Goal: Browse casually: Explore the website without a specific task or goal

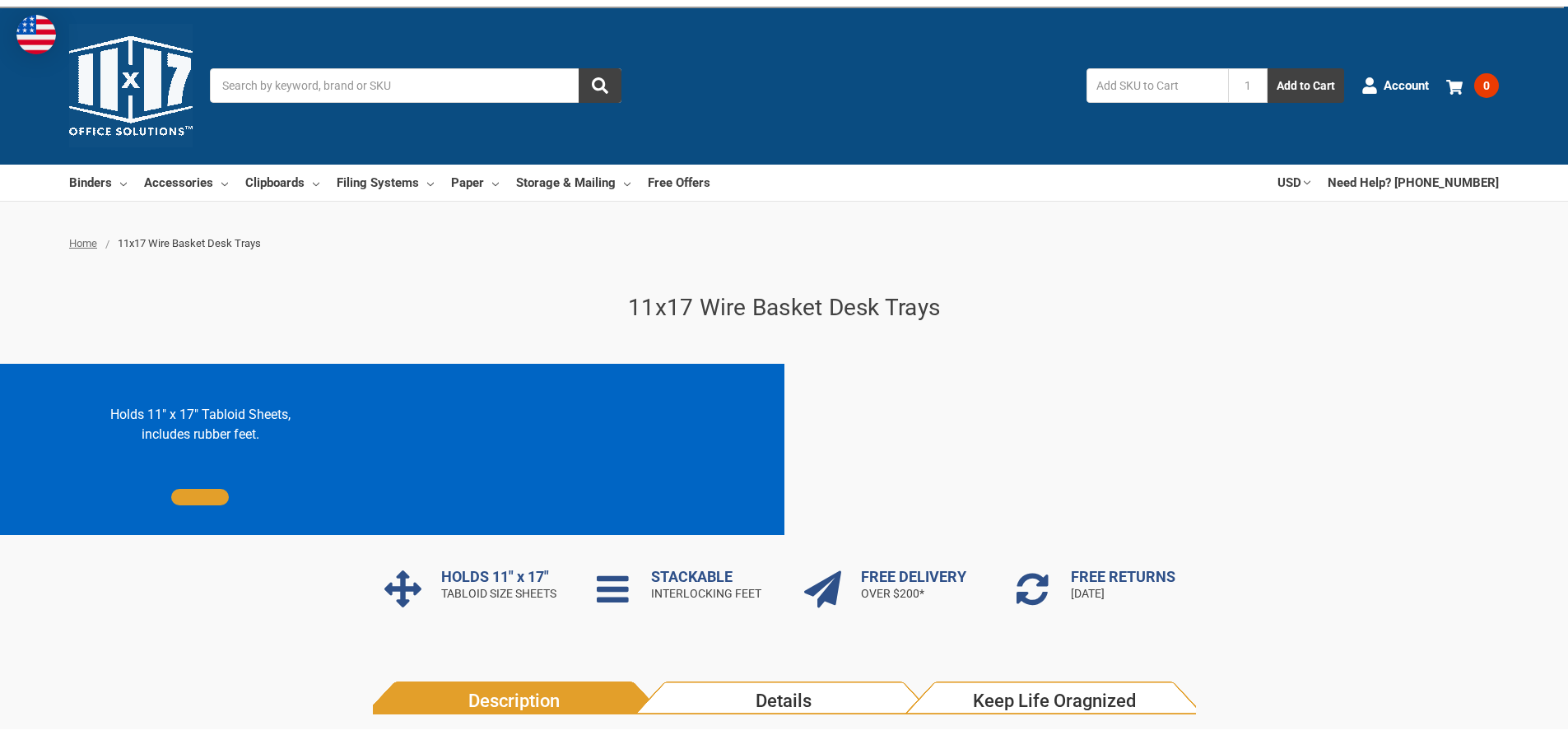
scroll to position [365, 0]
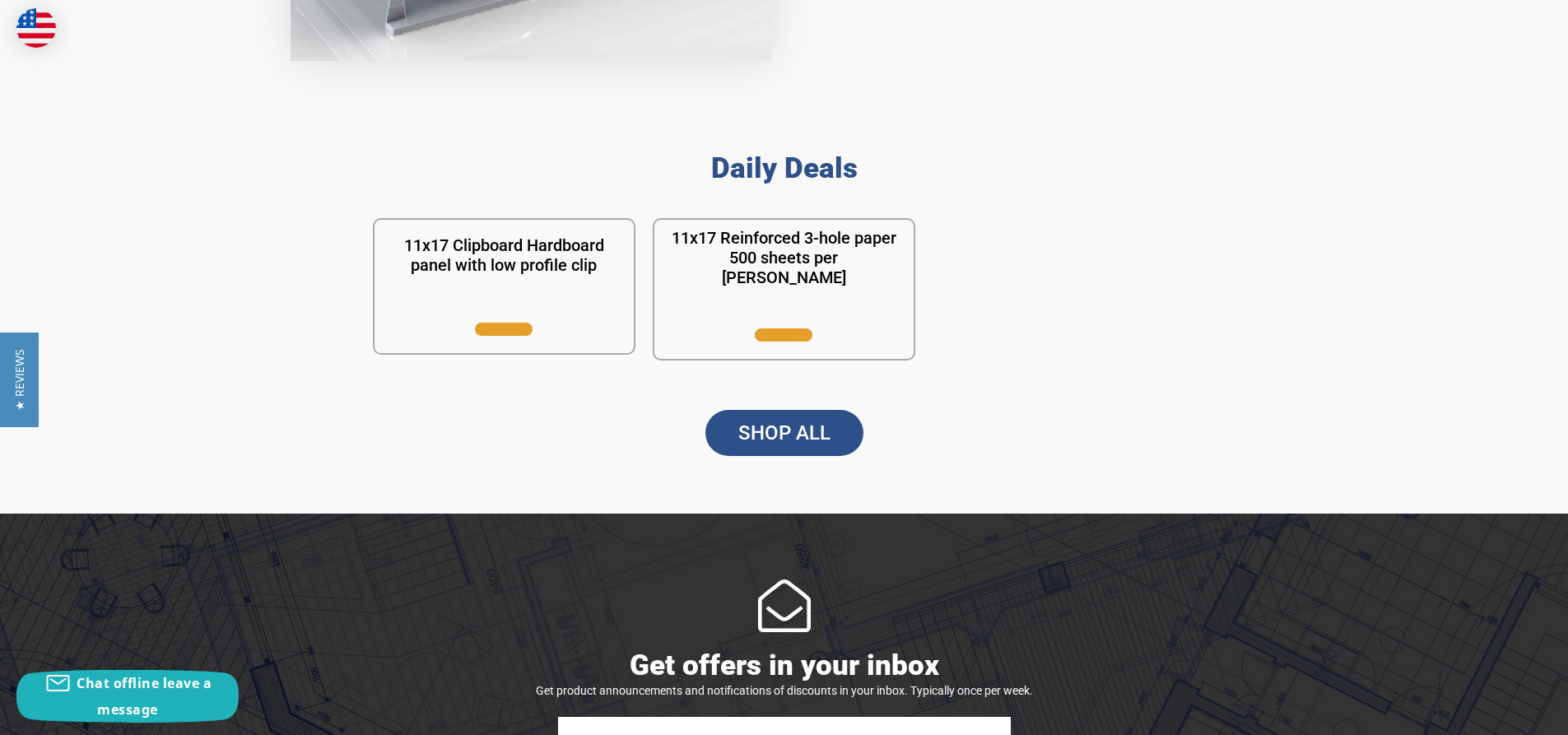
scroll to position [1422, 0]
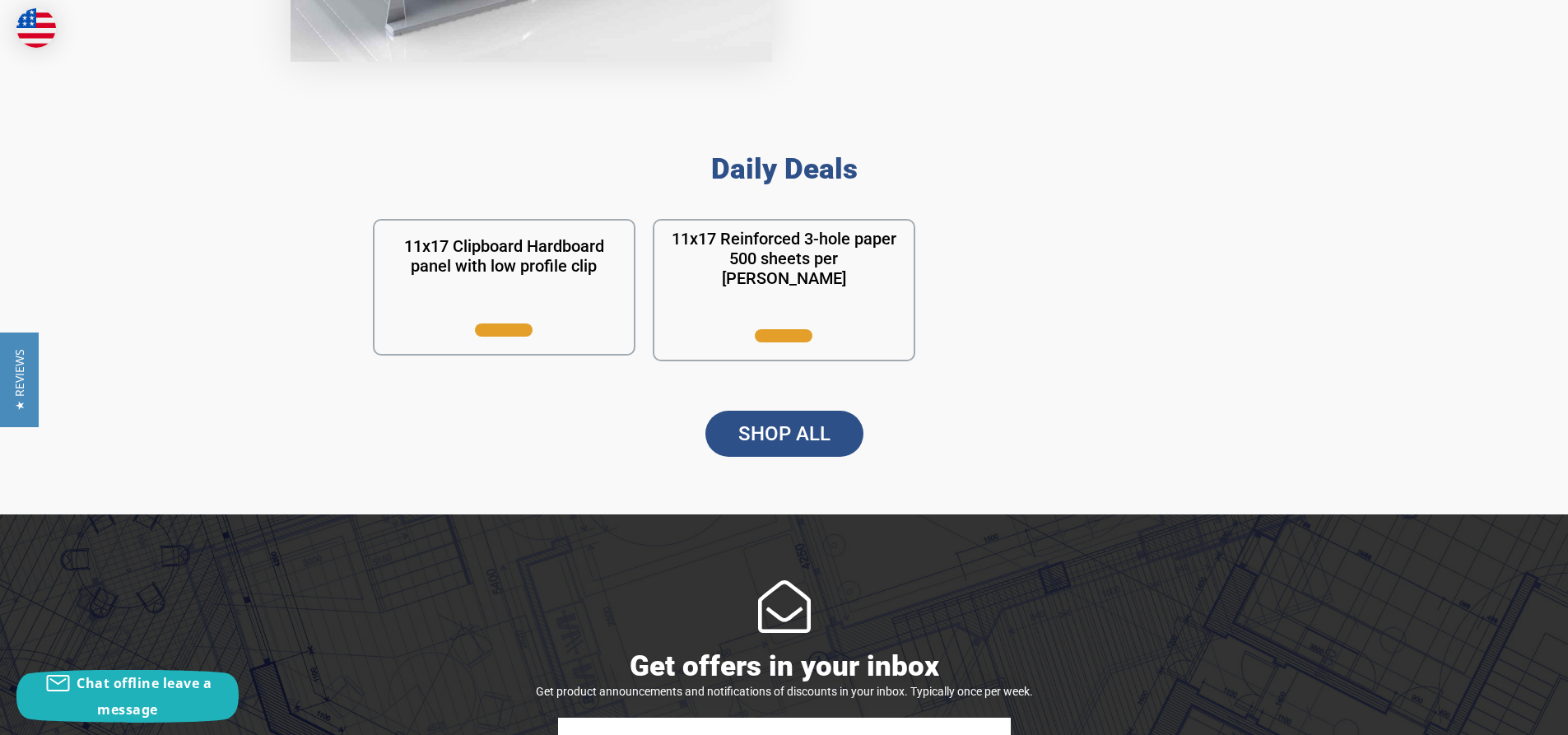
click at [773, 174] on h2 "Daily Deals" at bounding box center [784, 169] width 823 height 34
click at [749, 448] on link "SHOP ALL" at bounding box center [784, 434] width 158 height 46
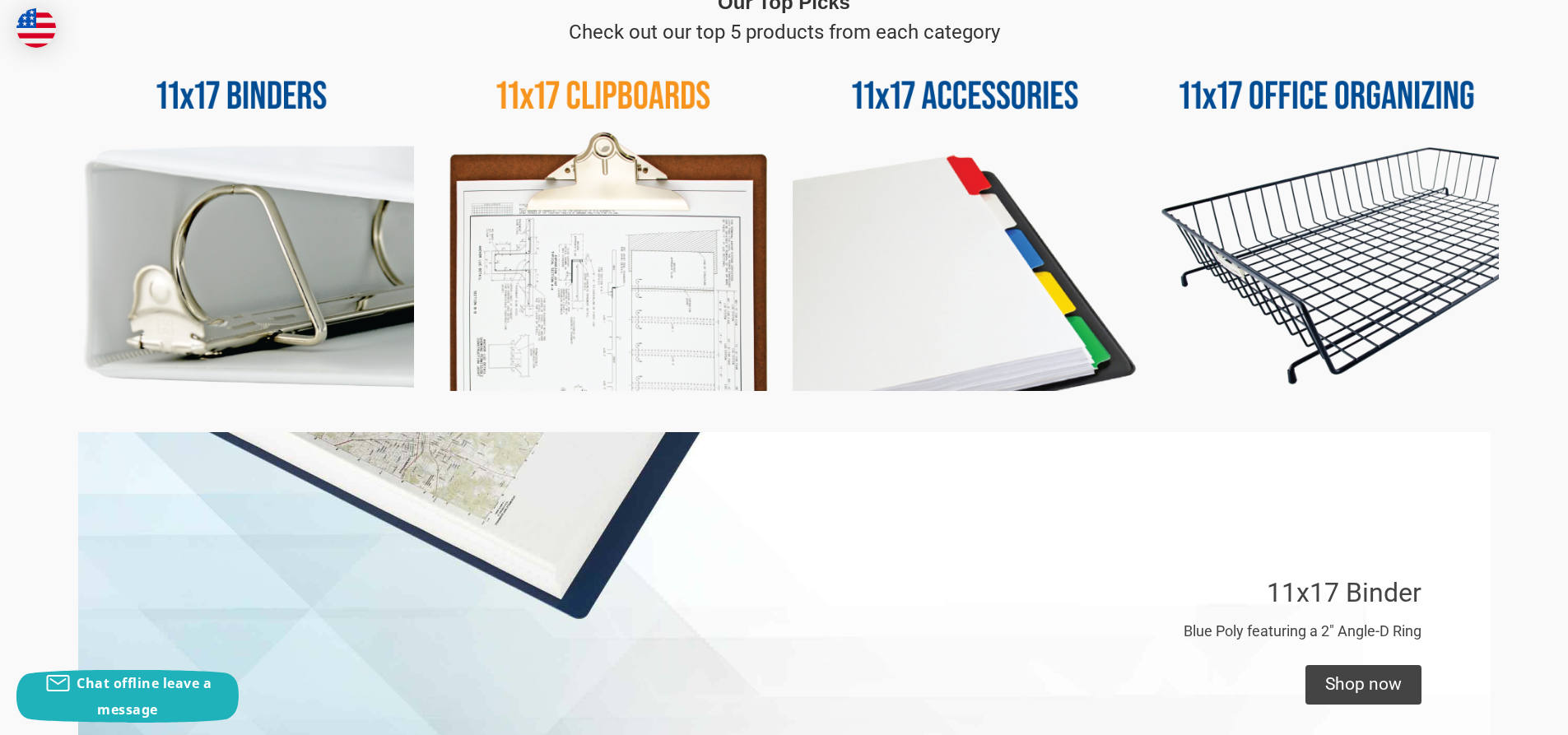
click at [1281, 229] on img at bounding box center [1328, 220] width 345 height 345
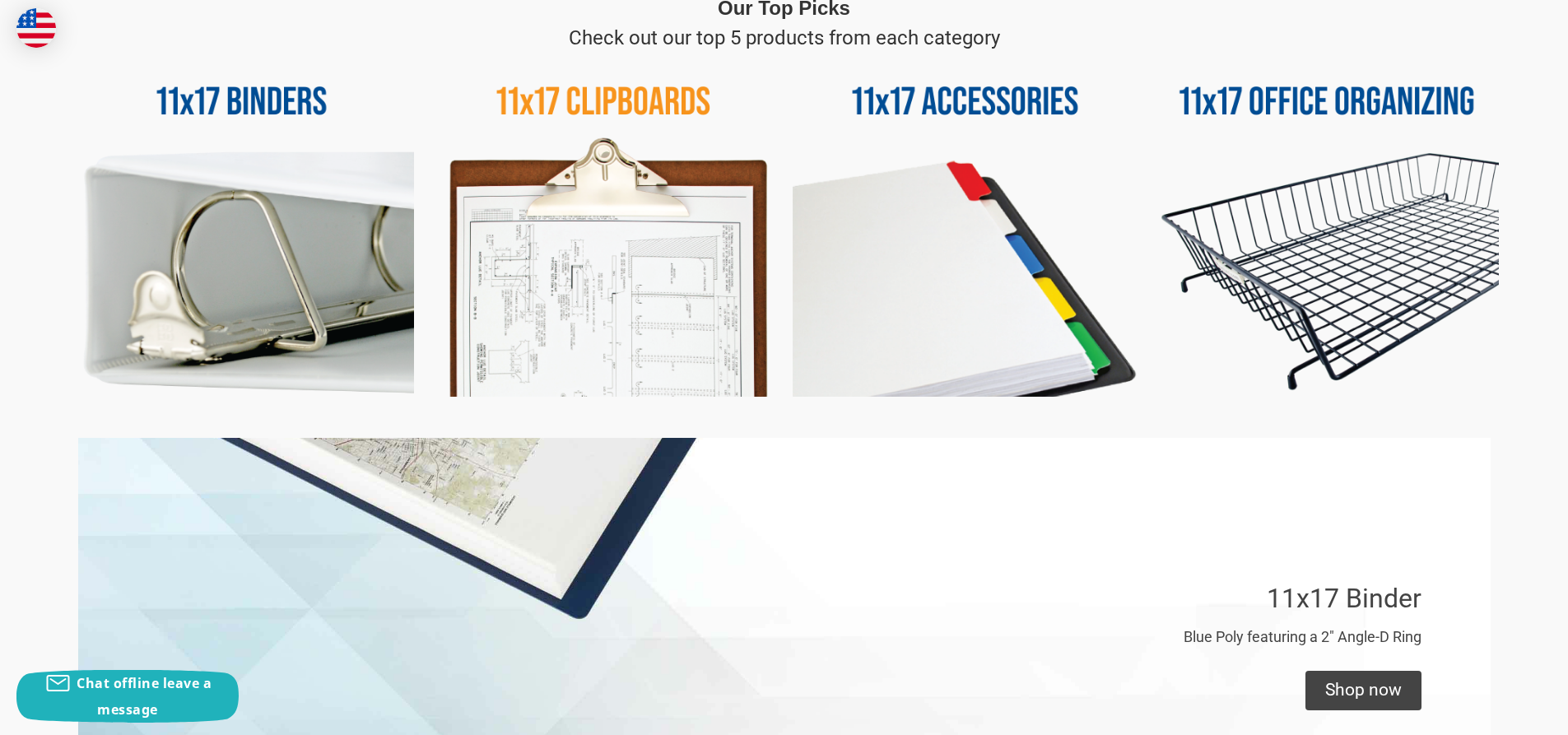
scroll to position [823, 0]
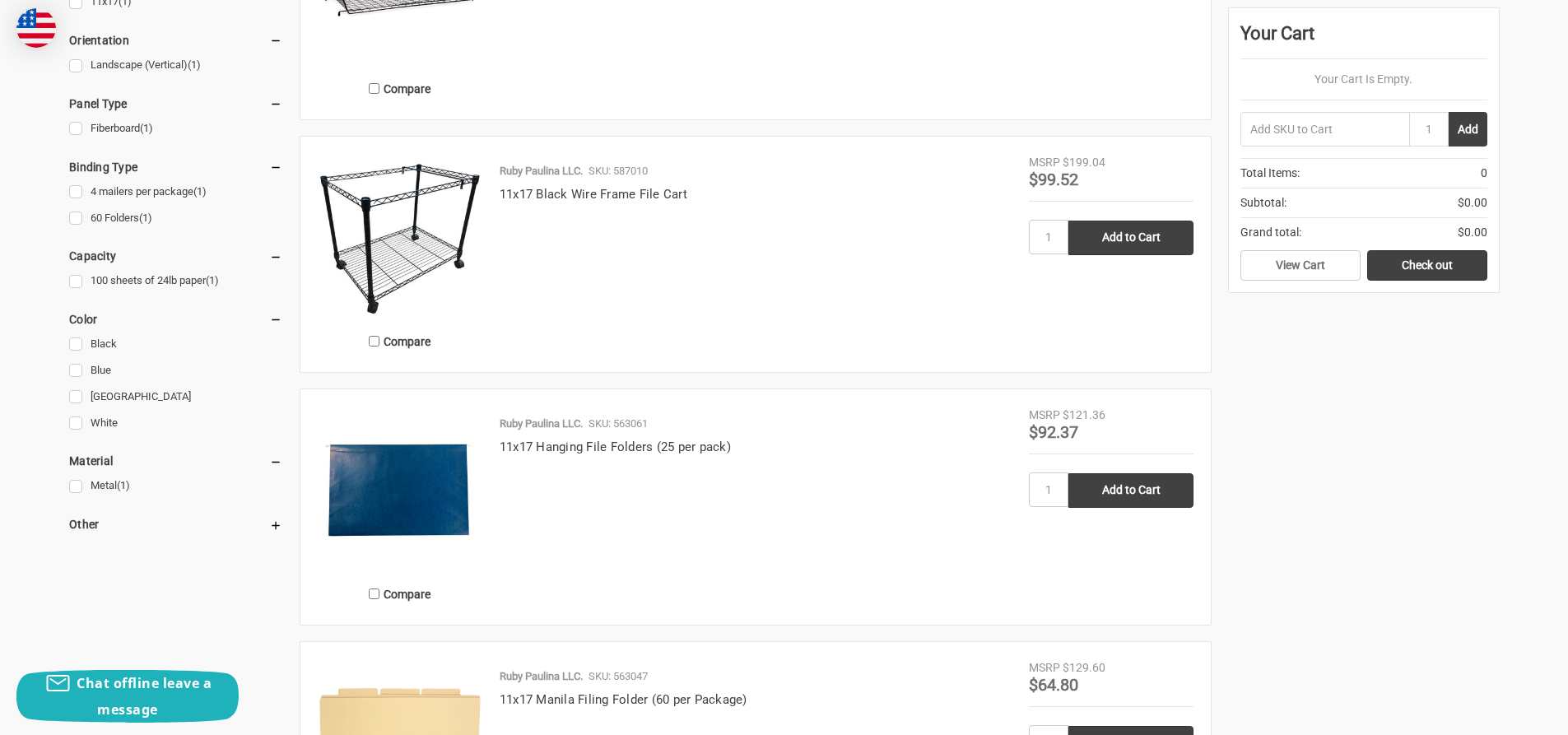
scroll to position [494, 0]
